Goal: Task Accomplishment & Management: Manage account settings

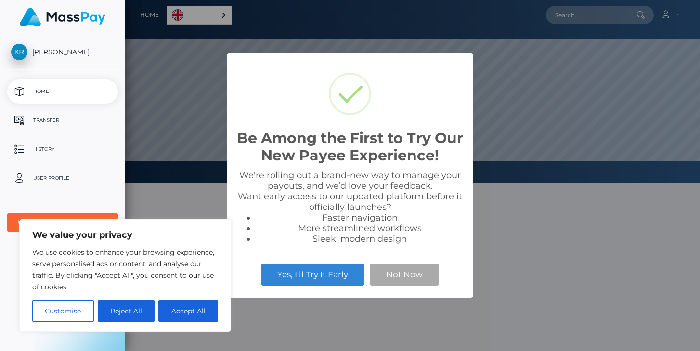
scroll to position [183, 575]
click at [203, 309] on button "Accept All" at bounding box center [188, 310] width 60 height 21
checkbox input "true"
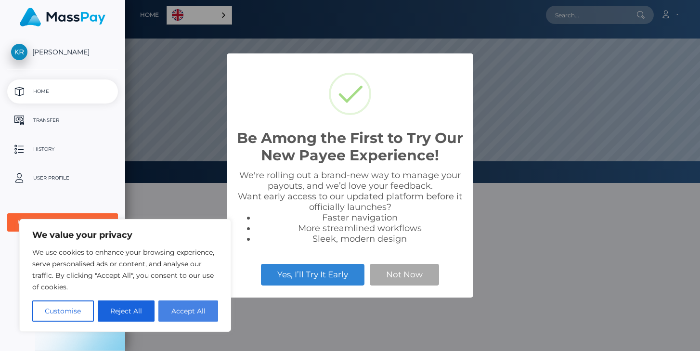
checkbox input "true"
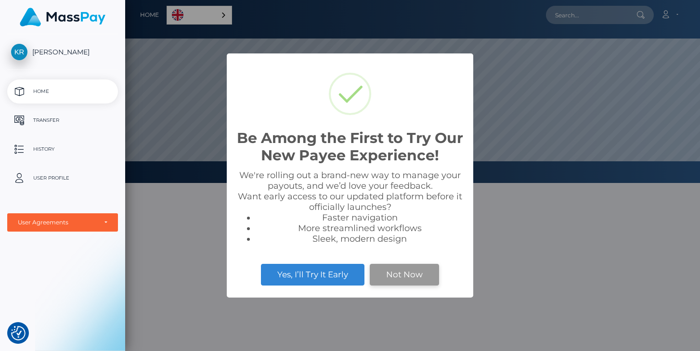
click at [389, 279] on button "Not Now" at bounding box center [404, 274] width 69 height 21
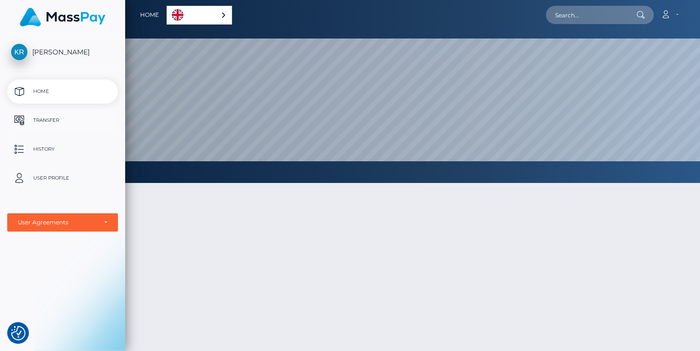
click at [44, 120] on p "Transfer" at bounding box center [62, 120] width 103 height 14
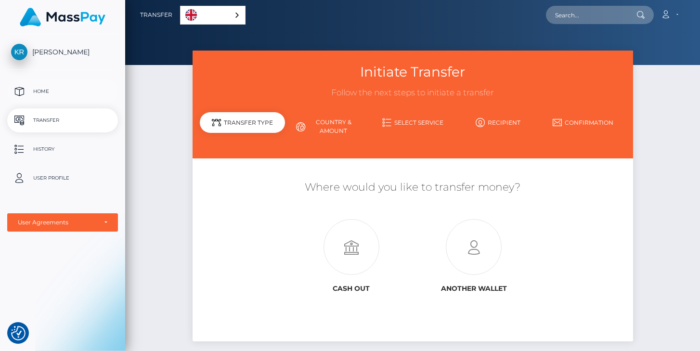
click at [36, 92] on p "Home" at bounding box center [62, 91] width 103 height 14
click at [43, 150] on p "History" at bounding box center [62, 149] width 103 height 14
click at [355, 251] on icon at bounding box center [351, 248] width 122 height 56
click at [41, 176] on p "User Profile" at bounding box center [62, 178] width 103 height 14
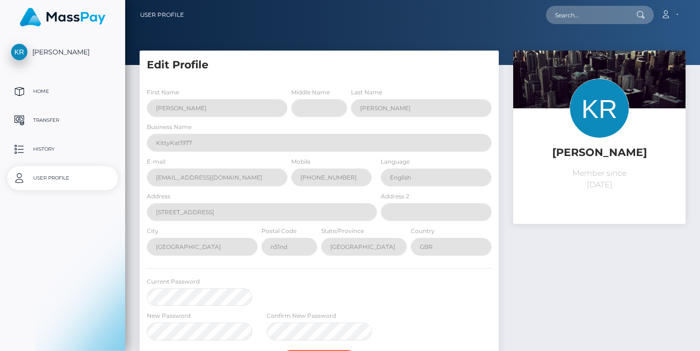
select select
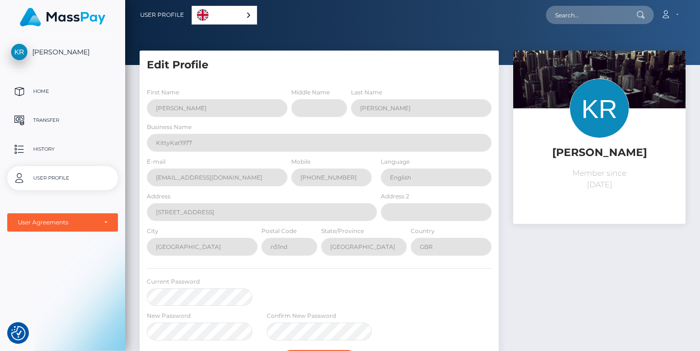
click at [42, 51] on span "[PERSON_NAME]" at bounding box center [62, 52] width 111 height 9
click at [38, 93] on p "Home" at bounding box center [62, 91] width 103 height 14
click at [45, 120] on p "Transfer" at bounding box center [62, 120] width 103 height 14
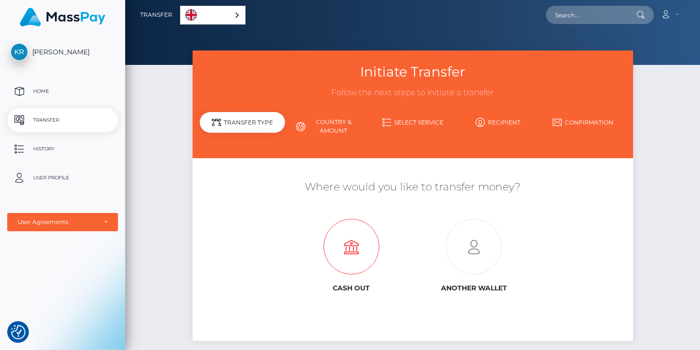
click at [345, 251] on icon at bounding box center [351, 248] width 122 height 56
click at [331, 122] on link "Country & Amount" at bounding box center [327, 126] width 85 height 25
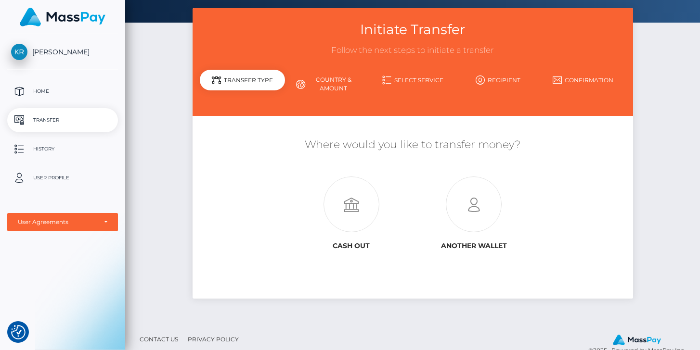
scroll to position [61, 0]
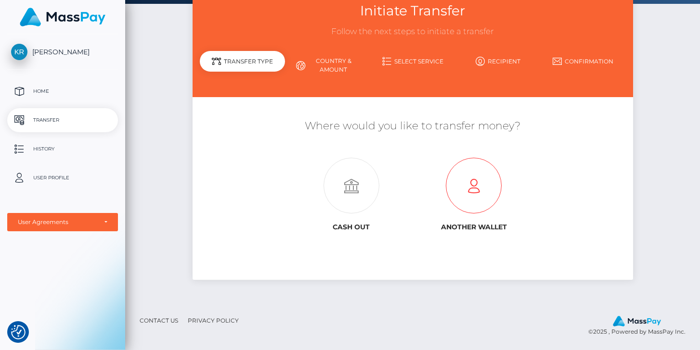
click at [476, 181] on icon at bounding box center [474, 186] width 122 height 56
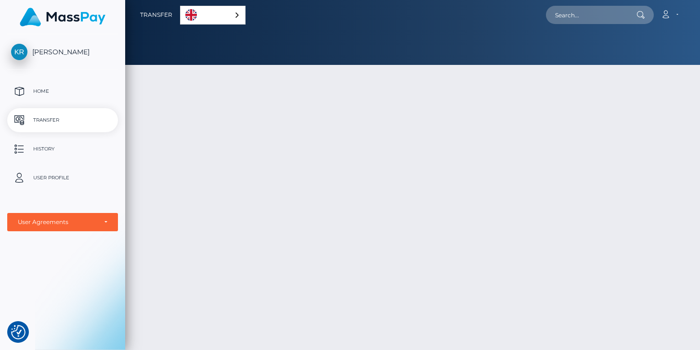
scroll to position [61, 0]
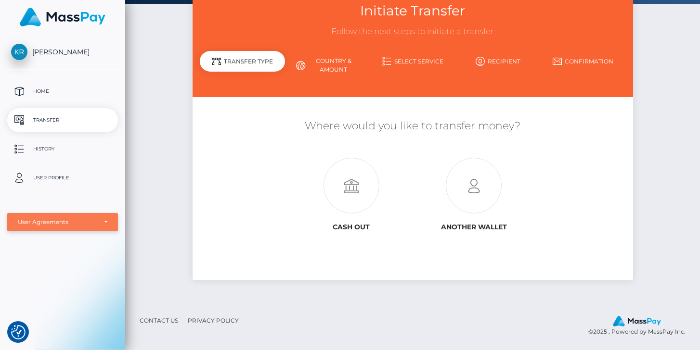
click at [55, 225] on div "User Agreements" at bounding box center [57, 223] width 79 height 8
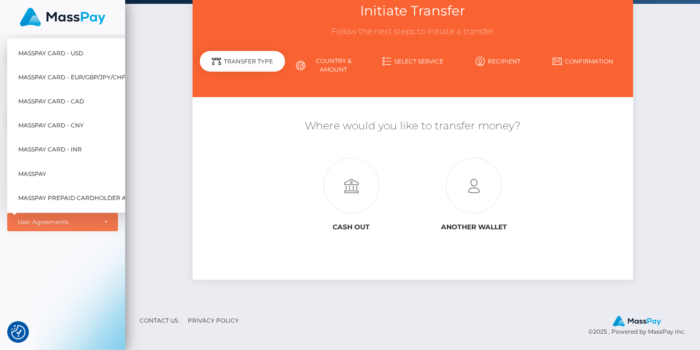
click at [52, 78] on span "MassPay Card - EUR/GBP/JPY/CHF/AUD" at bounding box center [79, 77] width 122 height 13
select select "2"
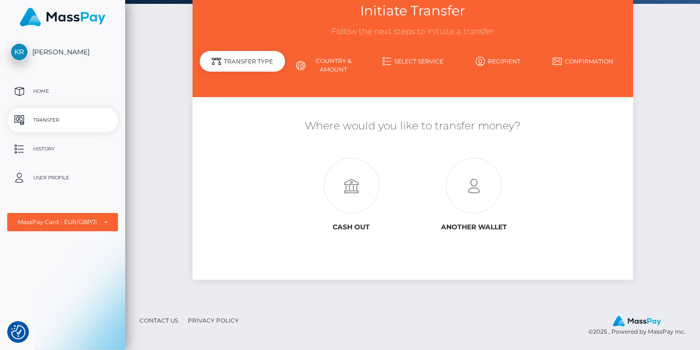
click at [45, 177] on p "User Profile" at bounding box center [62, 178] width 103 height 14
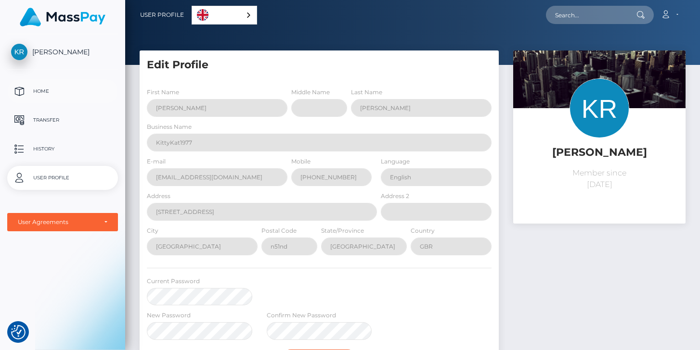
click at [37, 90] on p "Home" at bounding box center [62, 91] width 103 height 14
